Goal: Information Seeking & Learning: Find specific fact

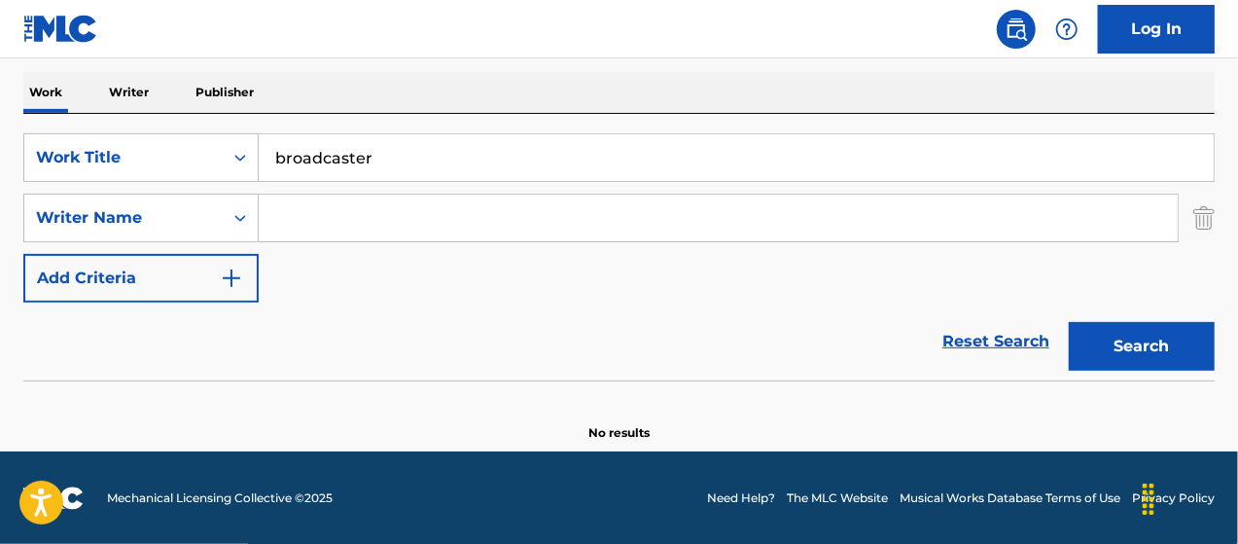
drag, startPoint x: 373, startPoint y: 151, endPoint x: 130, endPoint y: 126, distance: 244.4
click at [130, 126] on div "SearchWithCriteria00a79e85-a7ae-4d9d-bc57-a4df5f3cc88d Work Title broadcaster S…" at bounding box center [618, 247] width 1191 height 266
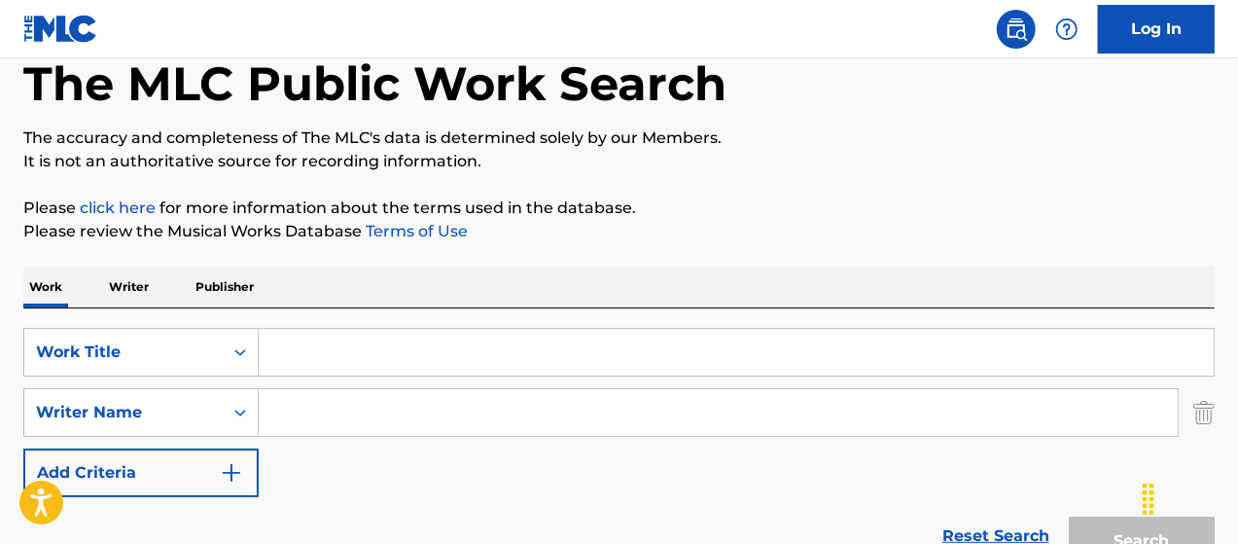
scroll to position [105, 0]
paste input "Voyager"
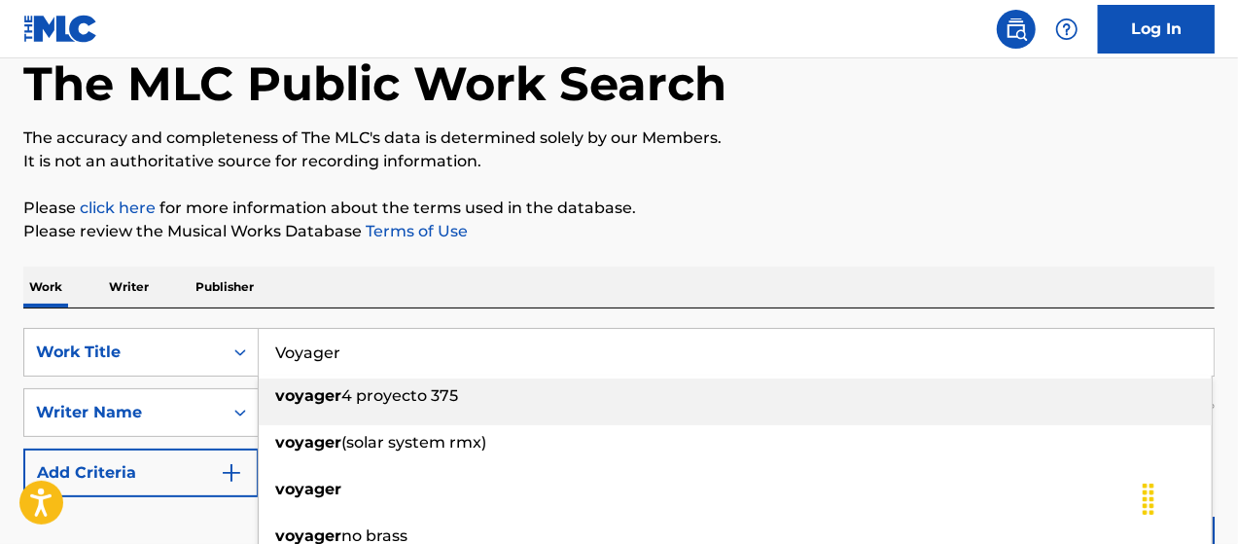
drag, startPoint x: 421, startPoint y: 337, endPoint x: 277, endPoint y: 402, distance: 157.6
click at [416, 337] on input "Voyager" at bounding box center [736, 352] width 955 height 47
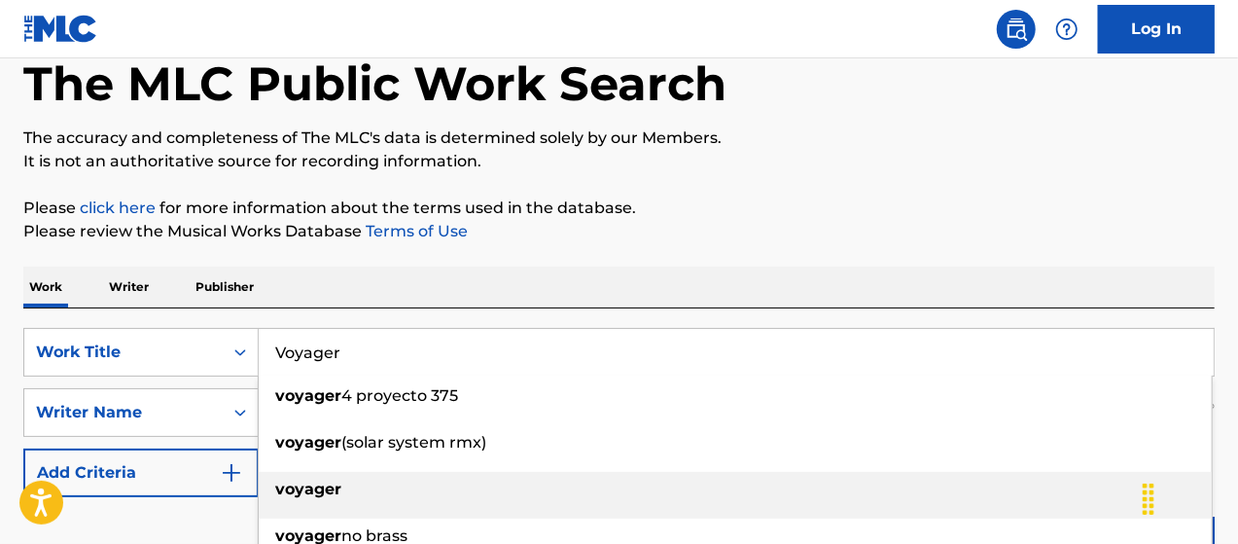
click at [305, 490] on strong "voyager" at bounding box center [308, 489] width 66 height 18
type input "voyager"
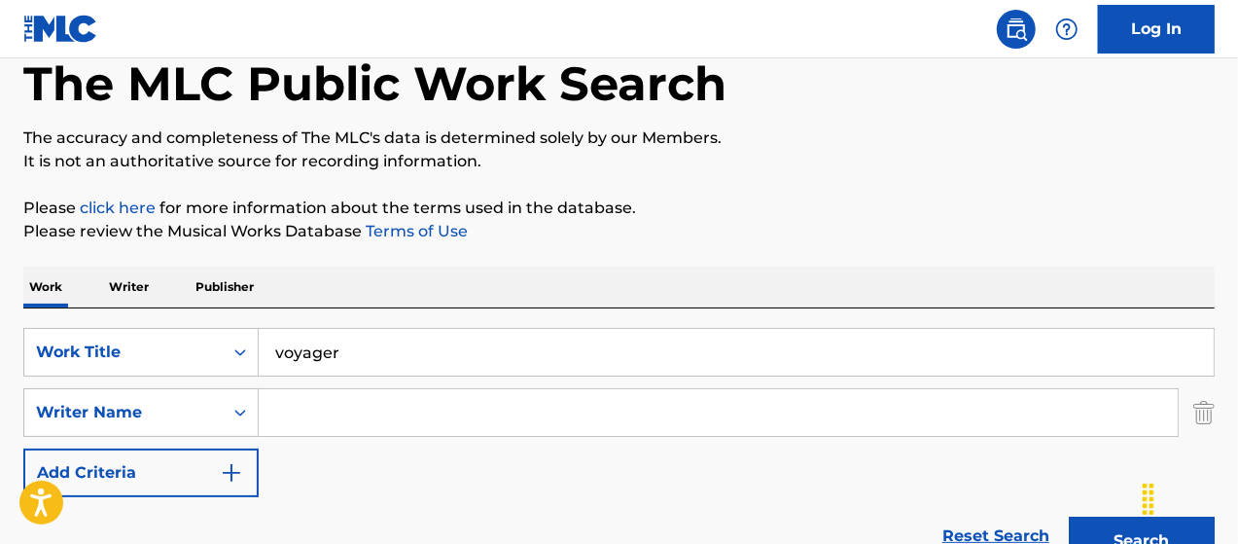
click at [306, 410] on input "Search Form" at bounding box center [718, 412] width 919 height 47
type input "[PERSON_NAME]"
click at [1134, 540] on button "Search" at bounding box center [1142, 540] width 146 height 49
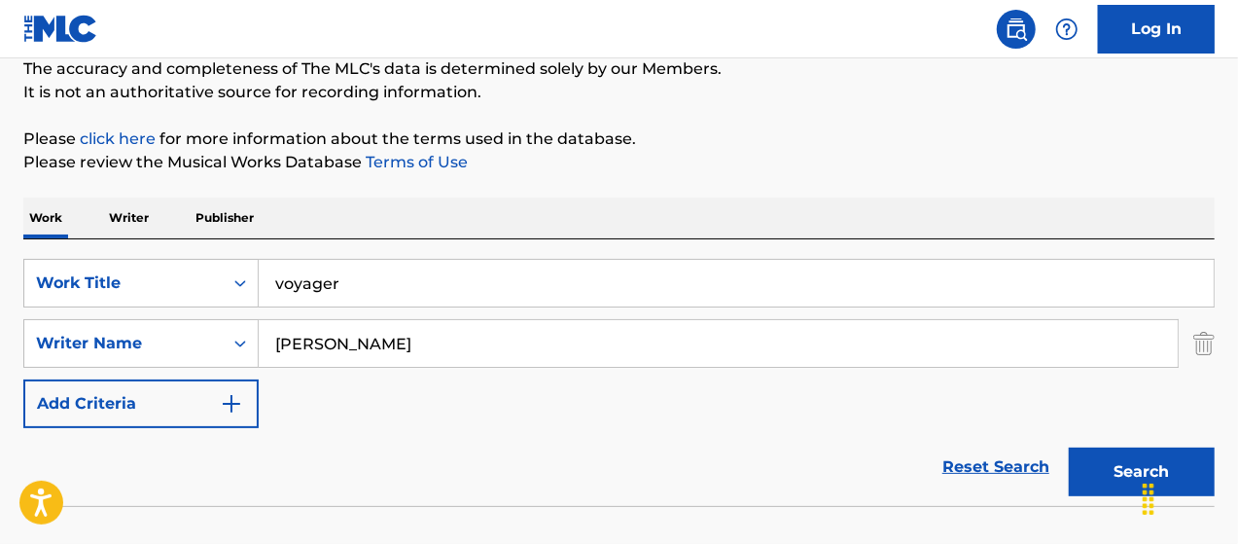
scroll to position [300, 0]
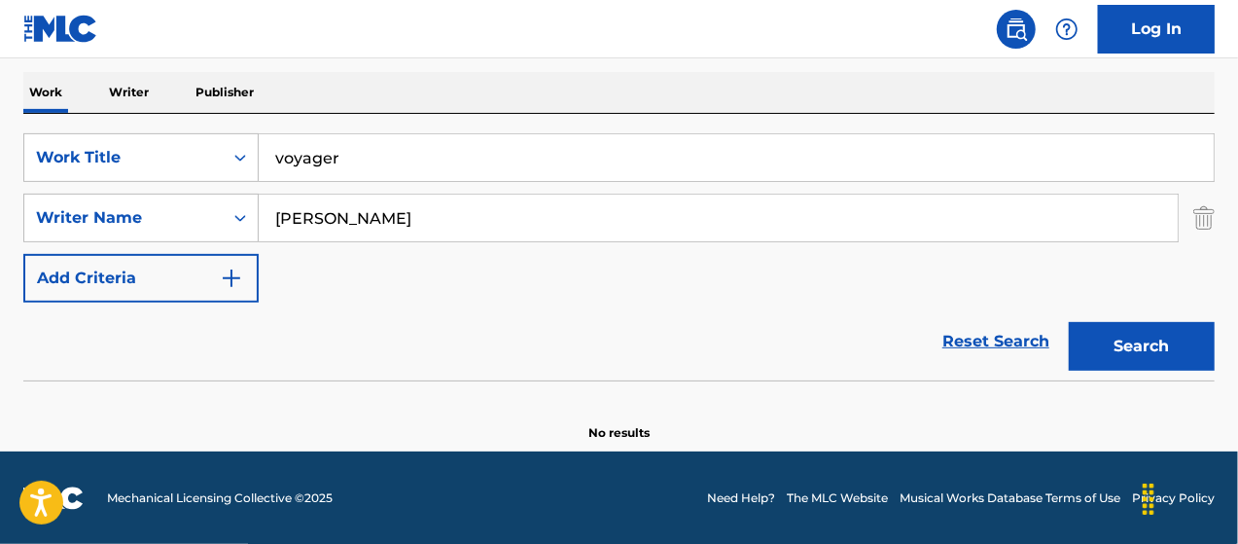
click at [358, 229] on input "[PERSON_NAME]" at bounding box center [718, 218] width 919 height 47
click at [1209, 217] on img "Search Form" at bounding box center [1203, 218] width 21 height 49
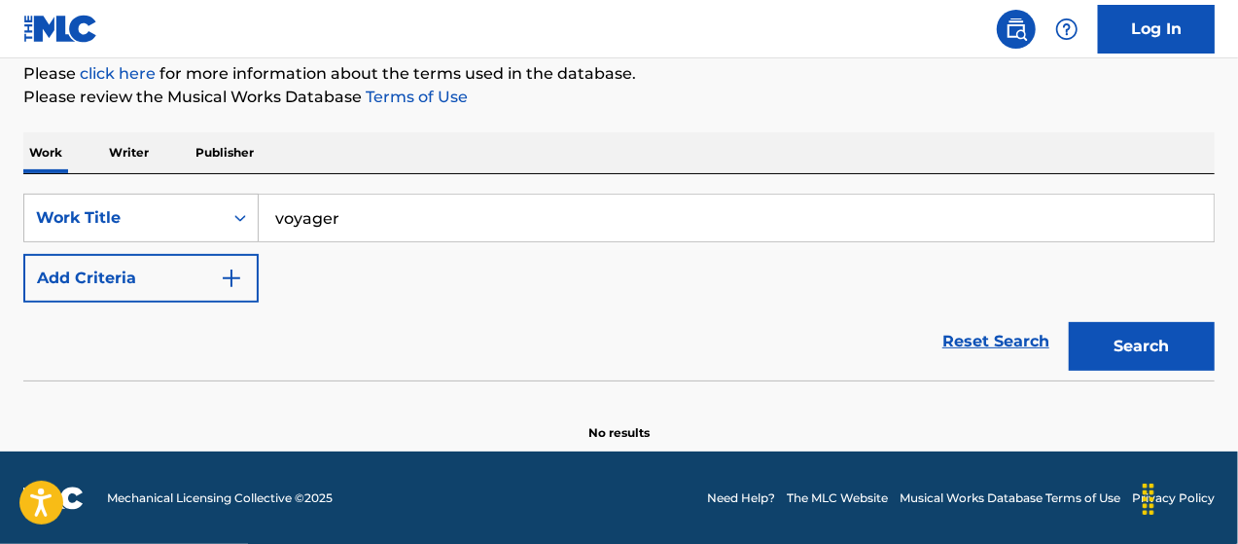
drag, startPoint x: 749, startPoint y: 318, endPoint x: 969, endPoint y: 315, distance: 219.8
click at [763, 311] on div "Reset Search Search" at bounding box center [618, 341] width 1191 height 78
drag, startPoint x: 1097, startPoint y: 349, endPoint x: 848, endPoint y: 367, distance: 249.6
click at [1095, 349] on button "Search" at bounding box center [1142, 346] width 146 height 49
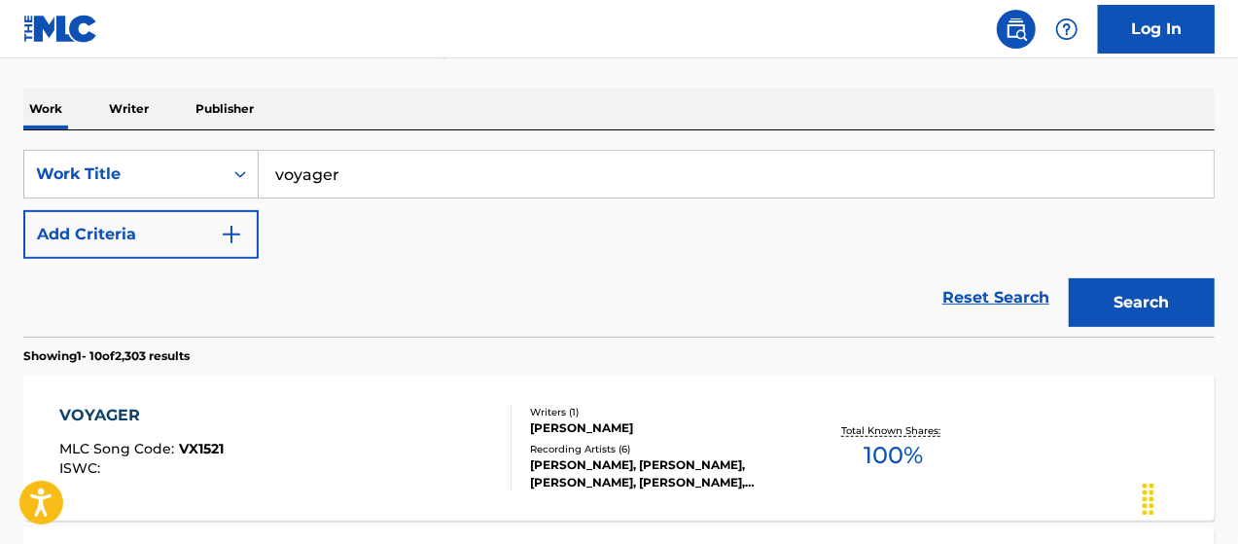
scroll to position [271, 0]
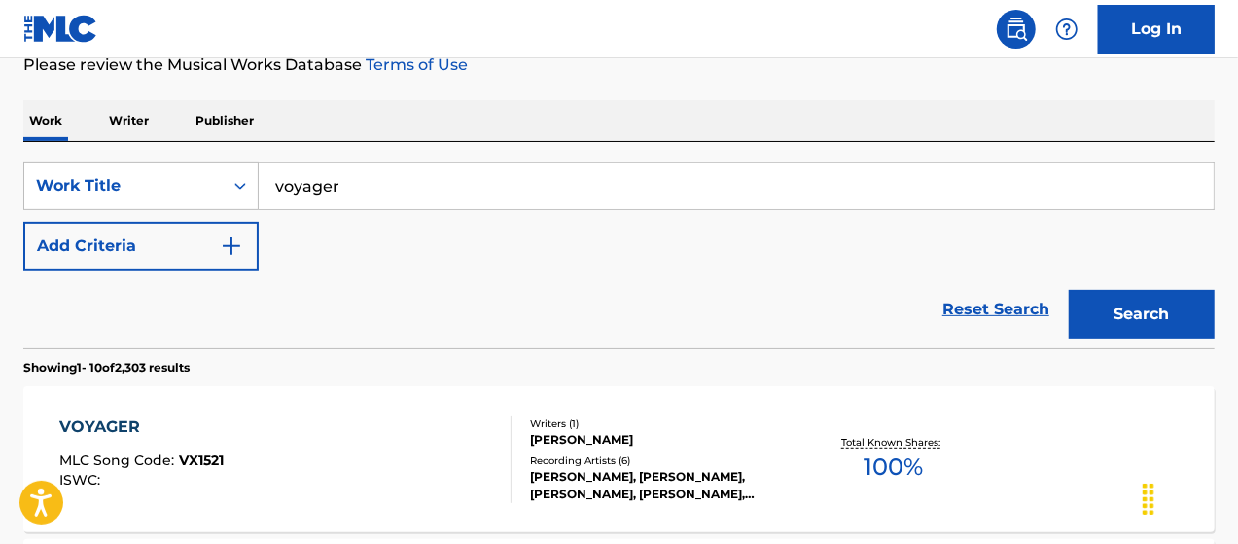
click at [241, 246] on img "Search Form" at bounding box center [231, 245] width 23 height 23
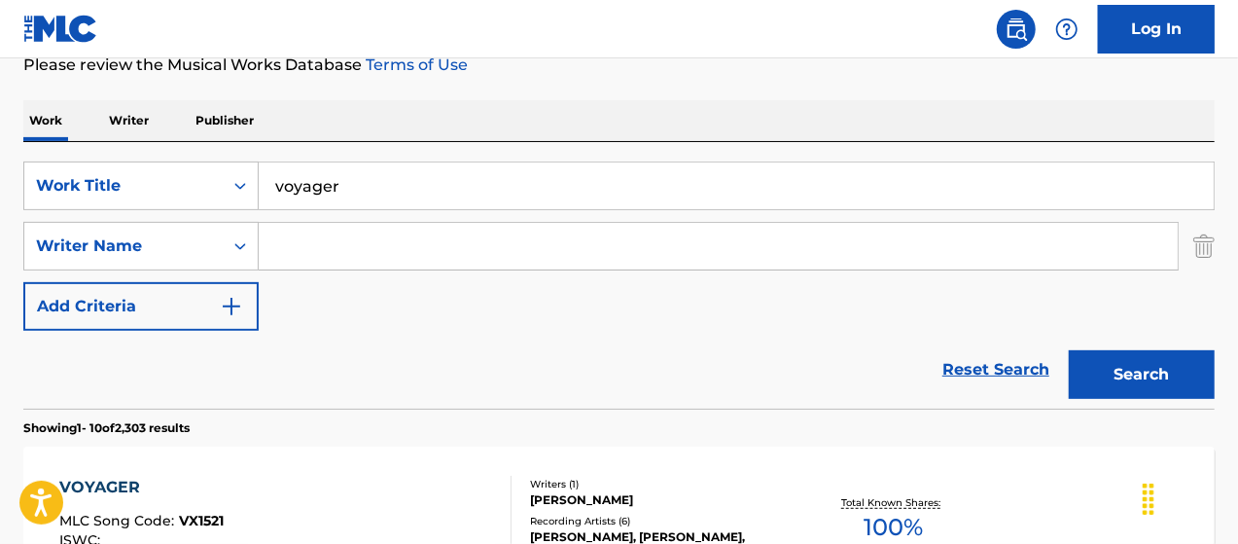
click at [354, 258] on input "Search Form" at bounding box center [718, 246] width 919 height 47
click at [1069, 350] on button "Search" at bounding box center [1142, 374] width 146 height 49
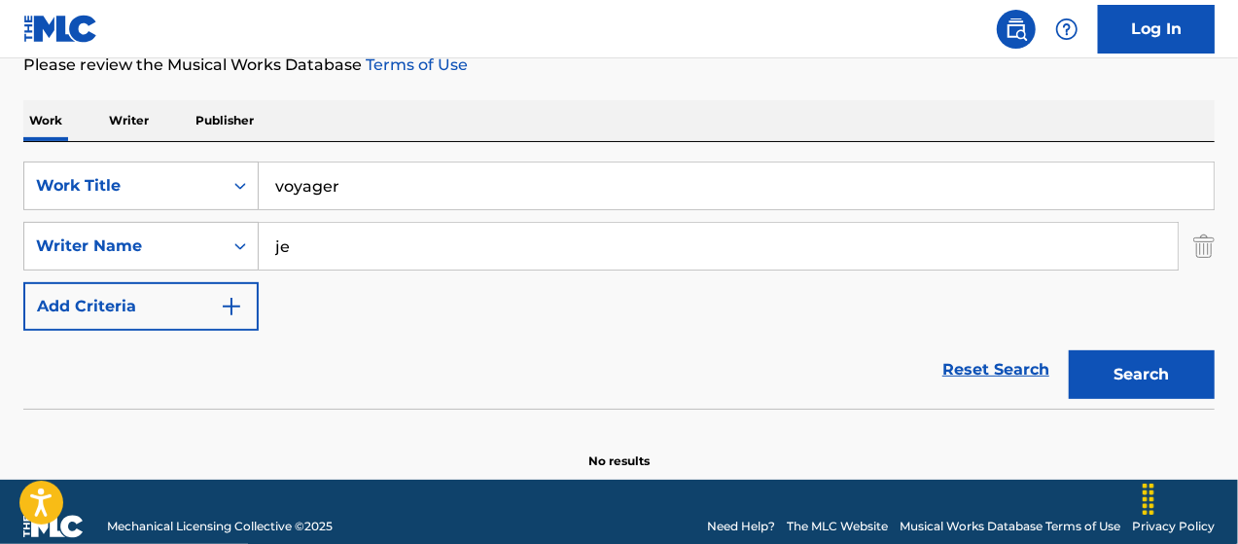
type input "j"
type input "[PERSON_NAME]"
click at [1161, 369] on button "Search" at bounding box center [1142, 374] width 146 height 49
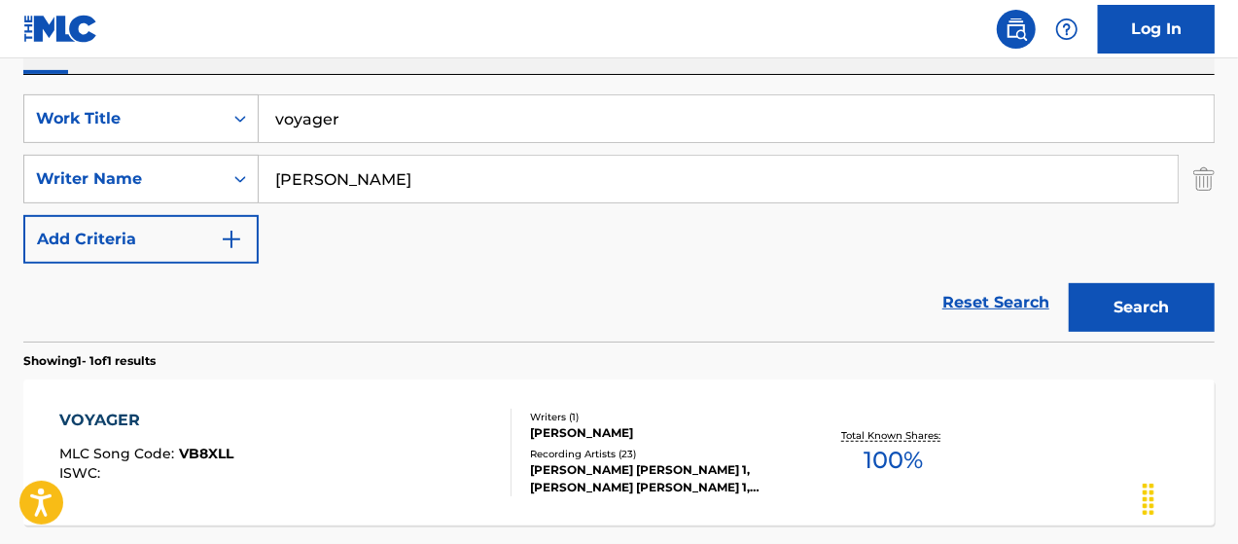
scroll to position [498, 0]
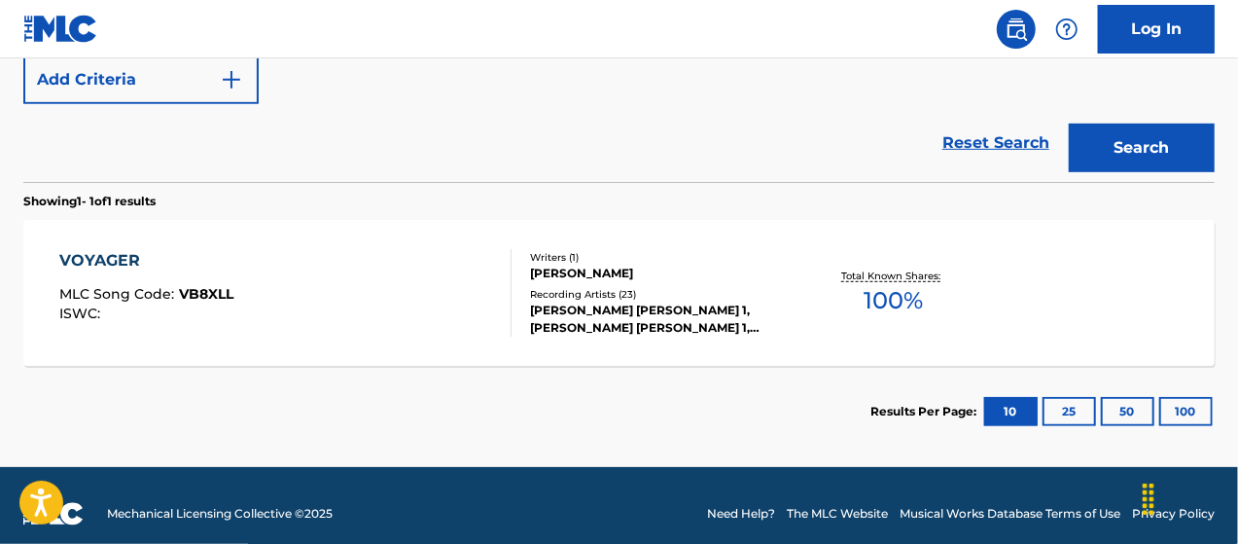
click at [617, 313] on div "[PERSON_NAME] [PERSON_NAME] 1, [PERSON_NAME] [PERSON_NAME] 1, [PERSON_NAME] [PE…" at bounding box center [662, 319] width 265 height 35
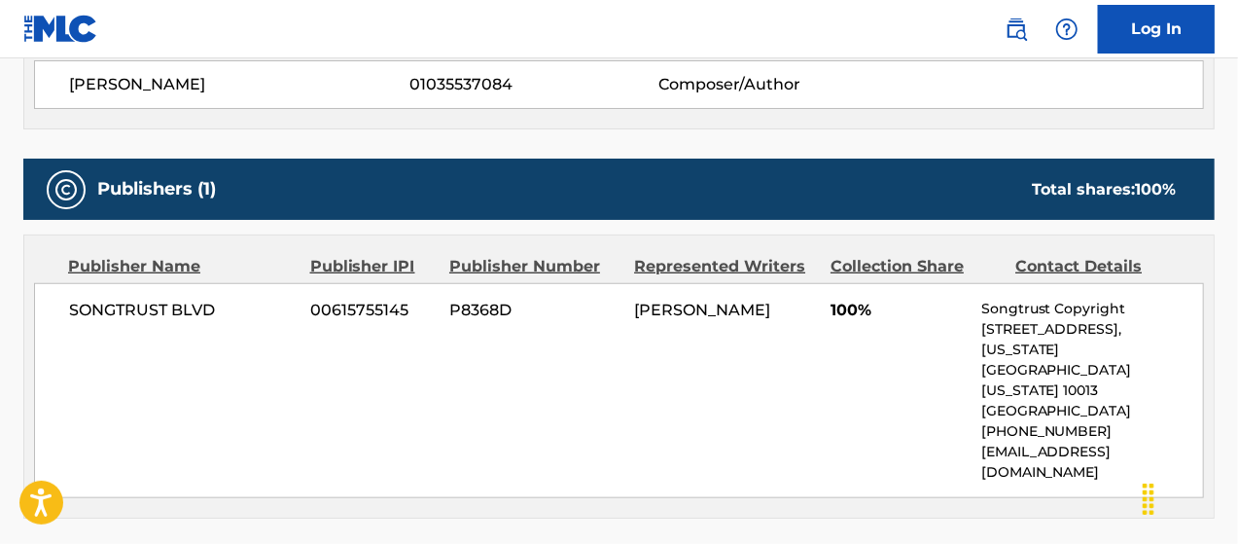
scroll to position [842, 0]
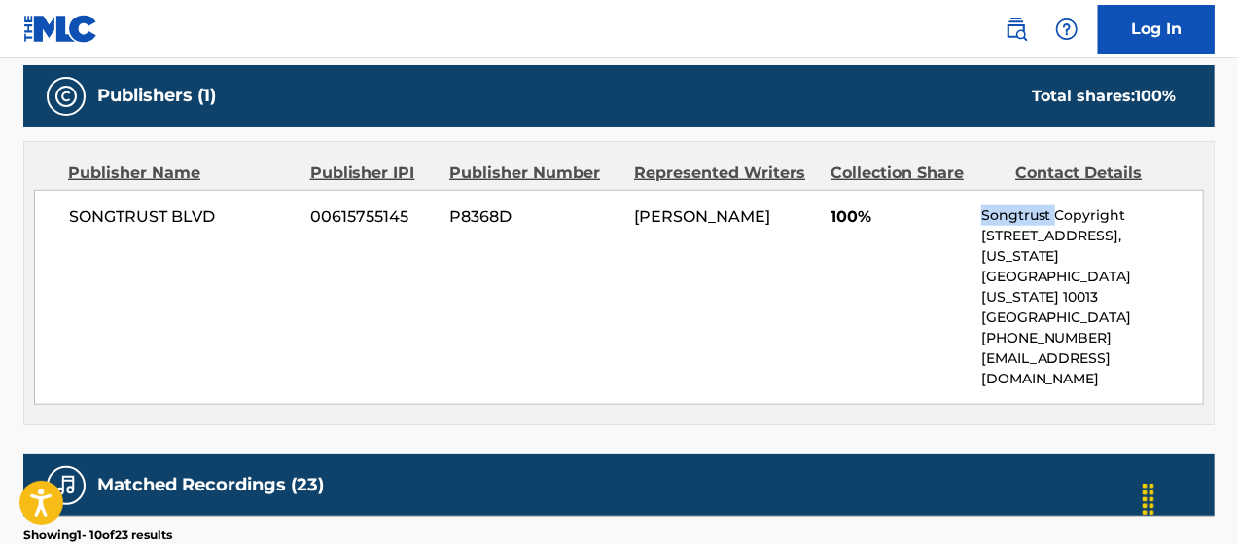
drag, startPoint x: 983, startPoint y: 210, endPoint x: 1054, endPoint y: 207, distance: 71.1
click at [1054, 207] on p "Songtrust Copyright" at bounding box center [1092, 215] width 222 height 20
copy p "Songtrust"
